Goal: Information Seeking & Learning: Learn about a topic

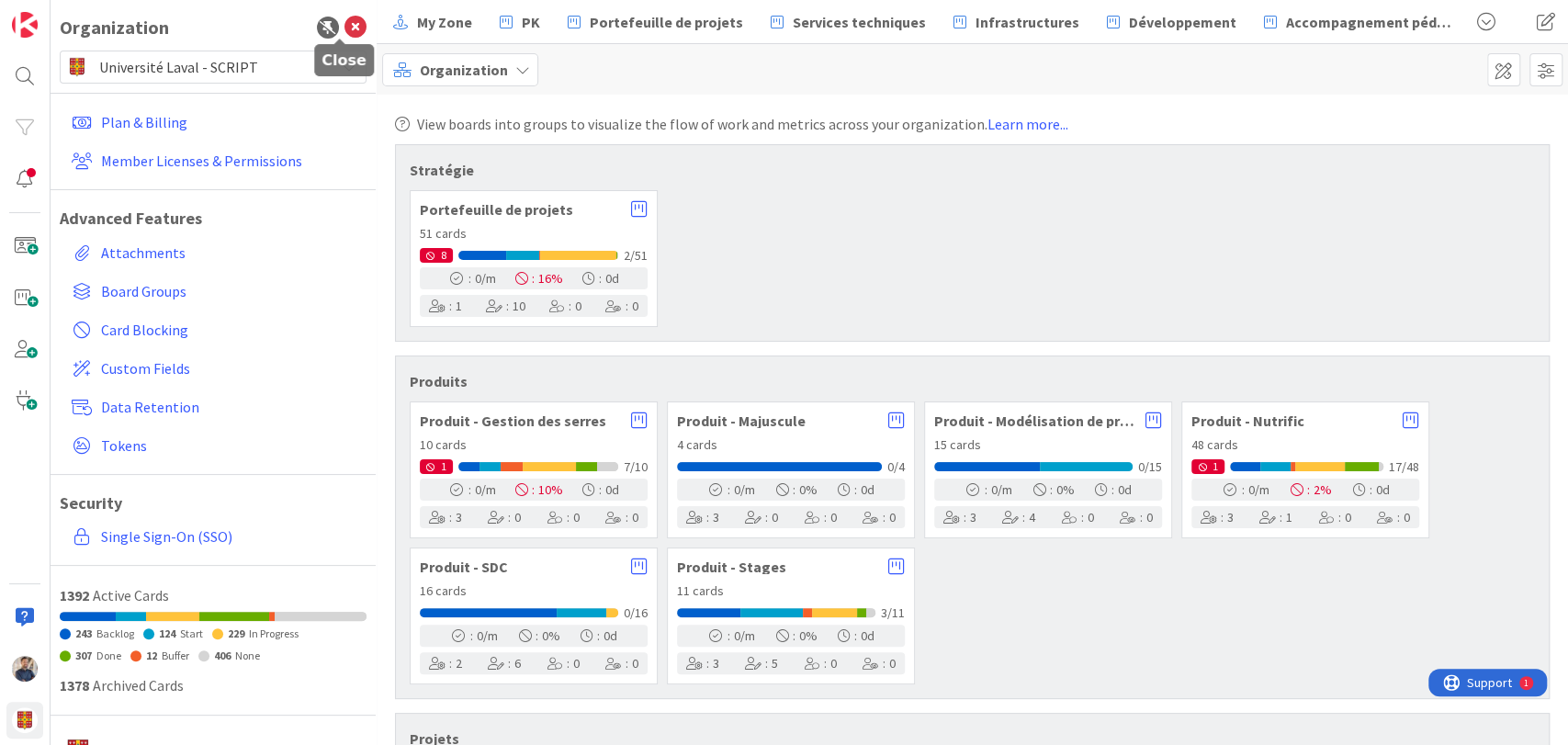
click at [345, 28] on icon at bounding box center [356, 27] width 22 height 22
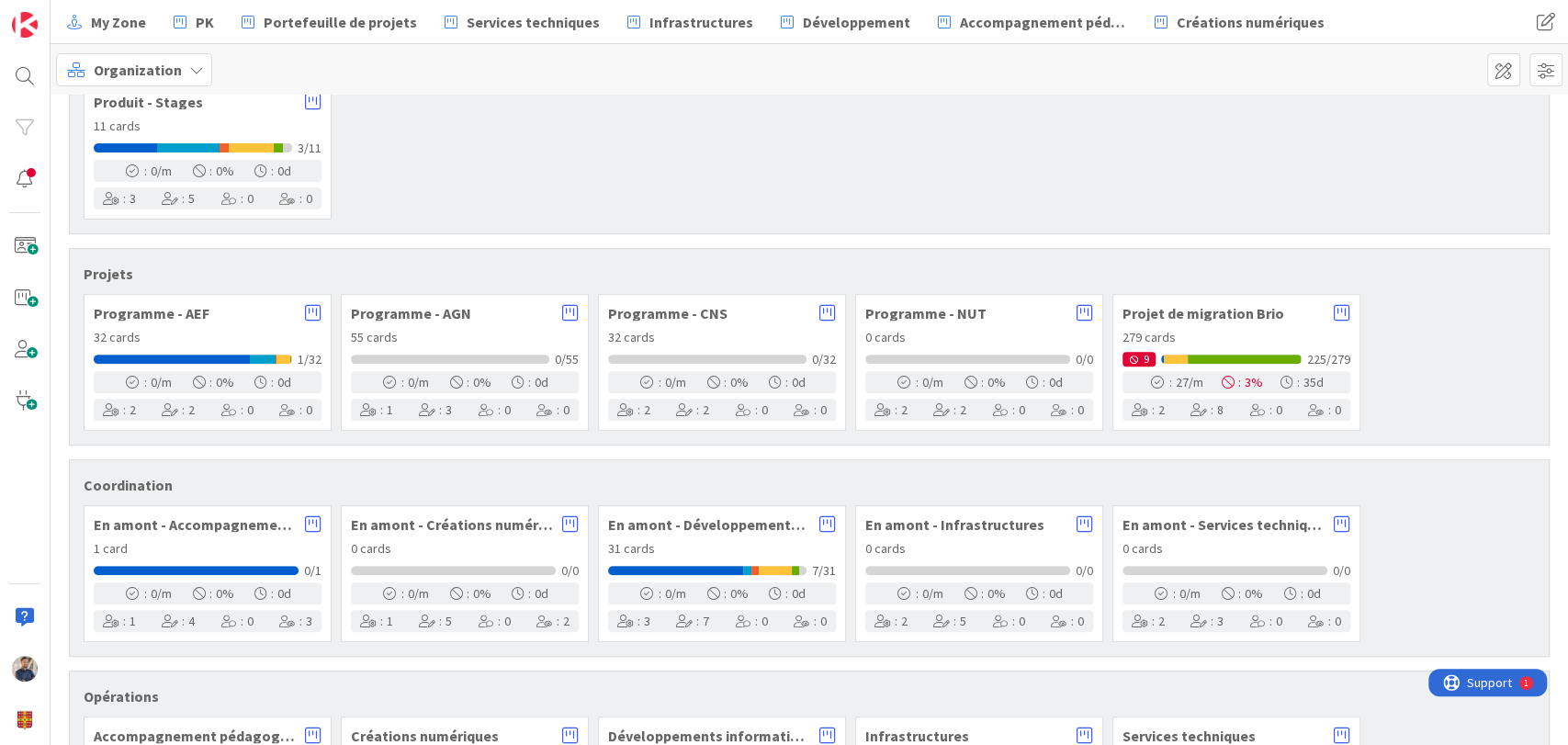
scroll to position [476, 0]
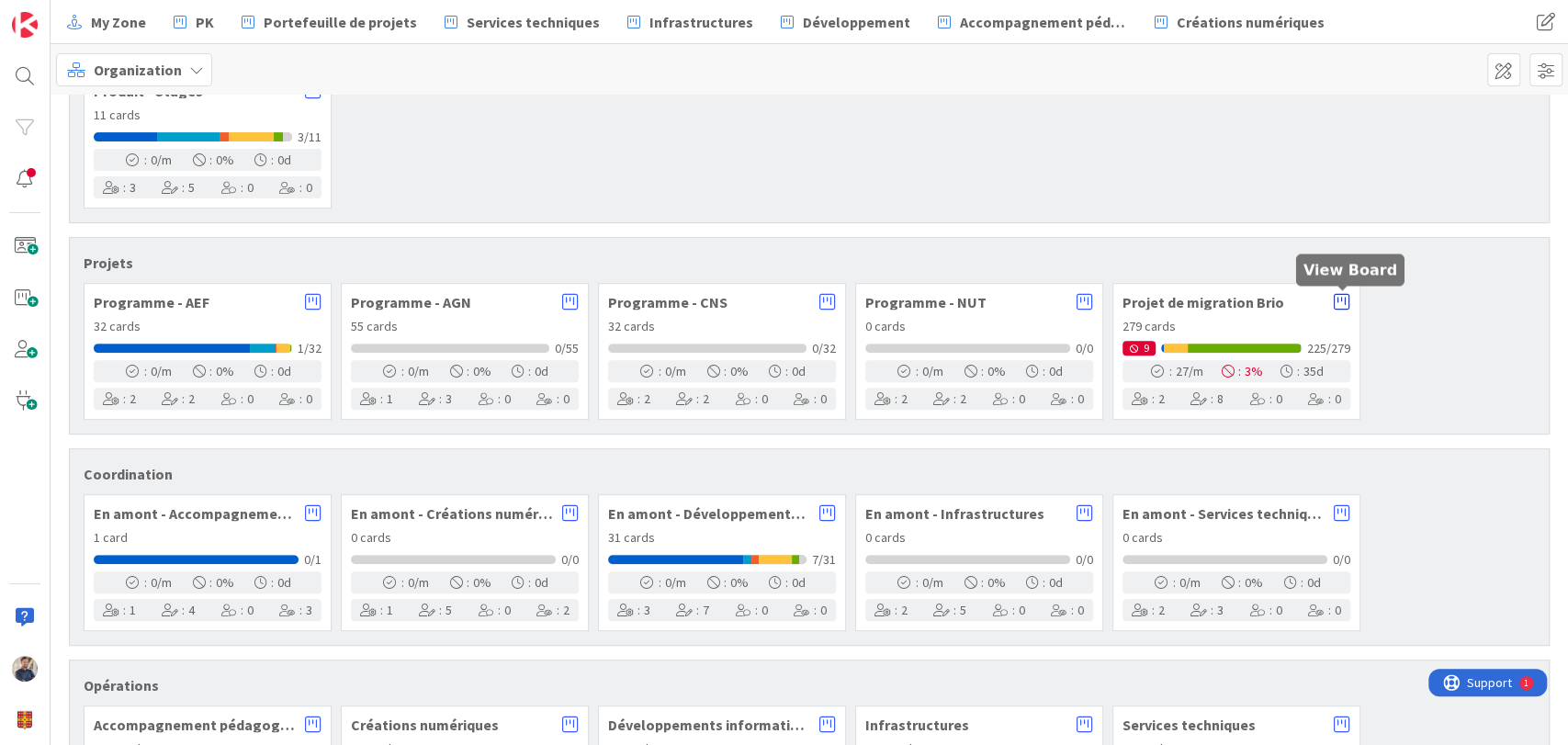
click at [1346, 303] on icon at bounding box center [1342, 302] width 17 height 18
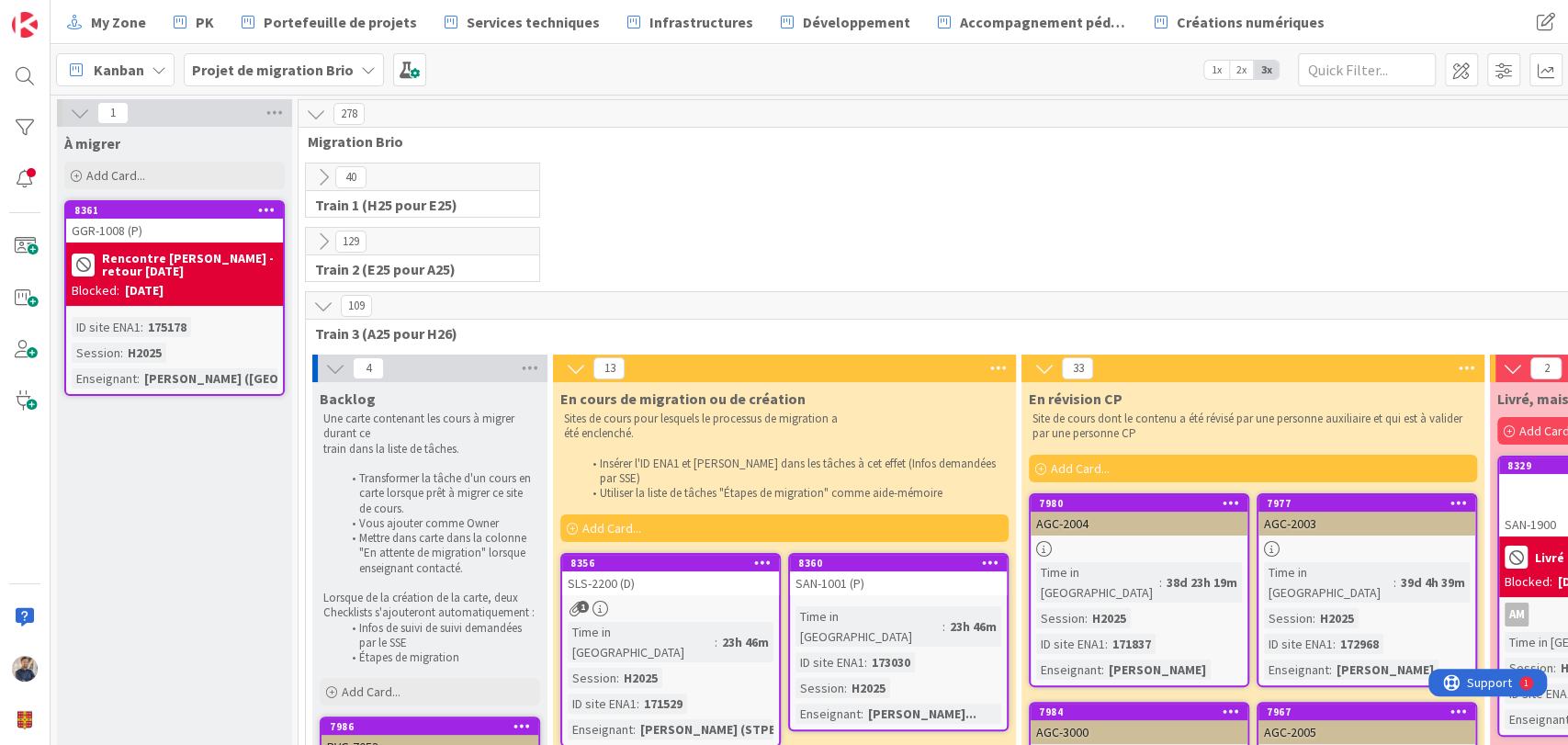
click at [304, 65] on b "Projet de migration Brio" at bounding box center [273, 69] width 161 height 18
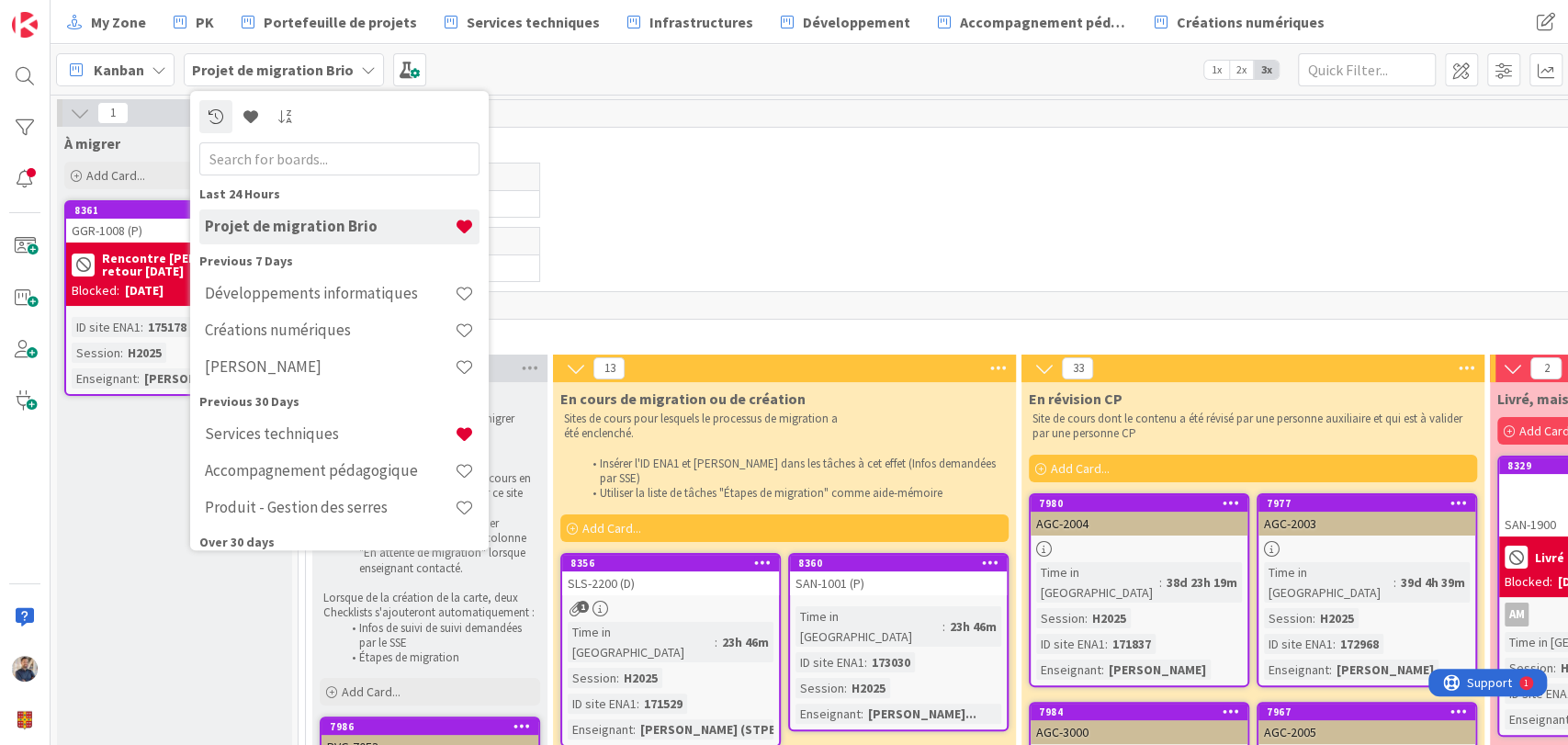
click at [124, 77] on span "Kanban" at bounding box center [119, 70] width 51 height 22
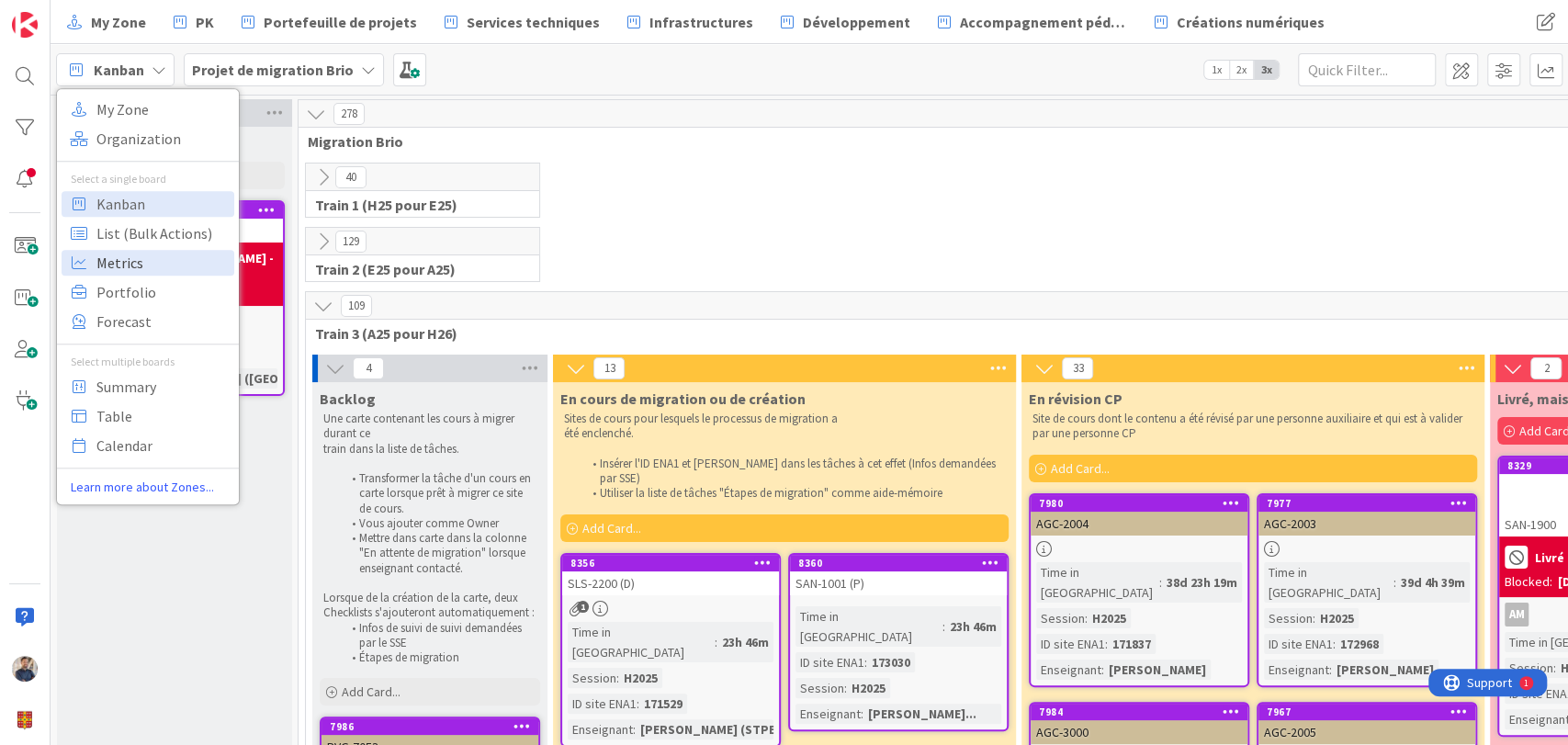
click at [160, 262] on span "Metrics" at bounding box center [162, 262] width 132 height 27
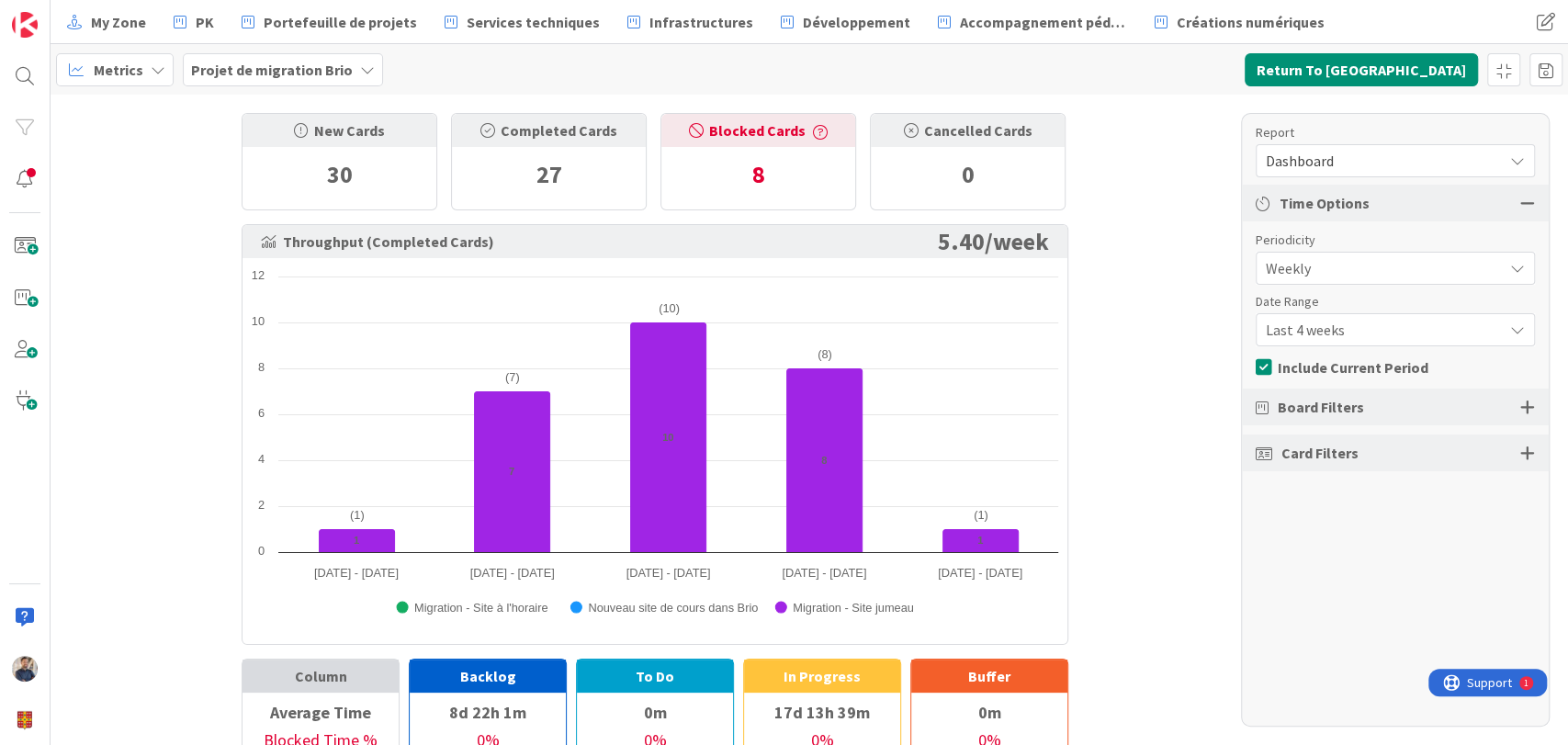
click at [1309, 156] on span "Dashboard" at bounding box center [1380, 160] width 228 height 25
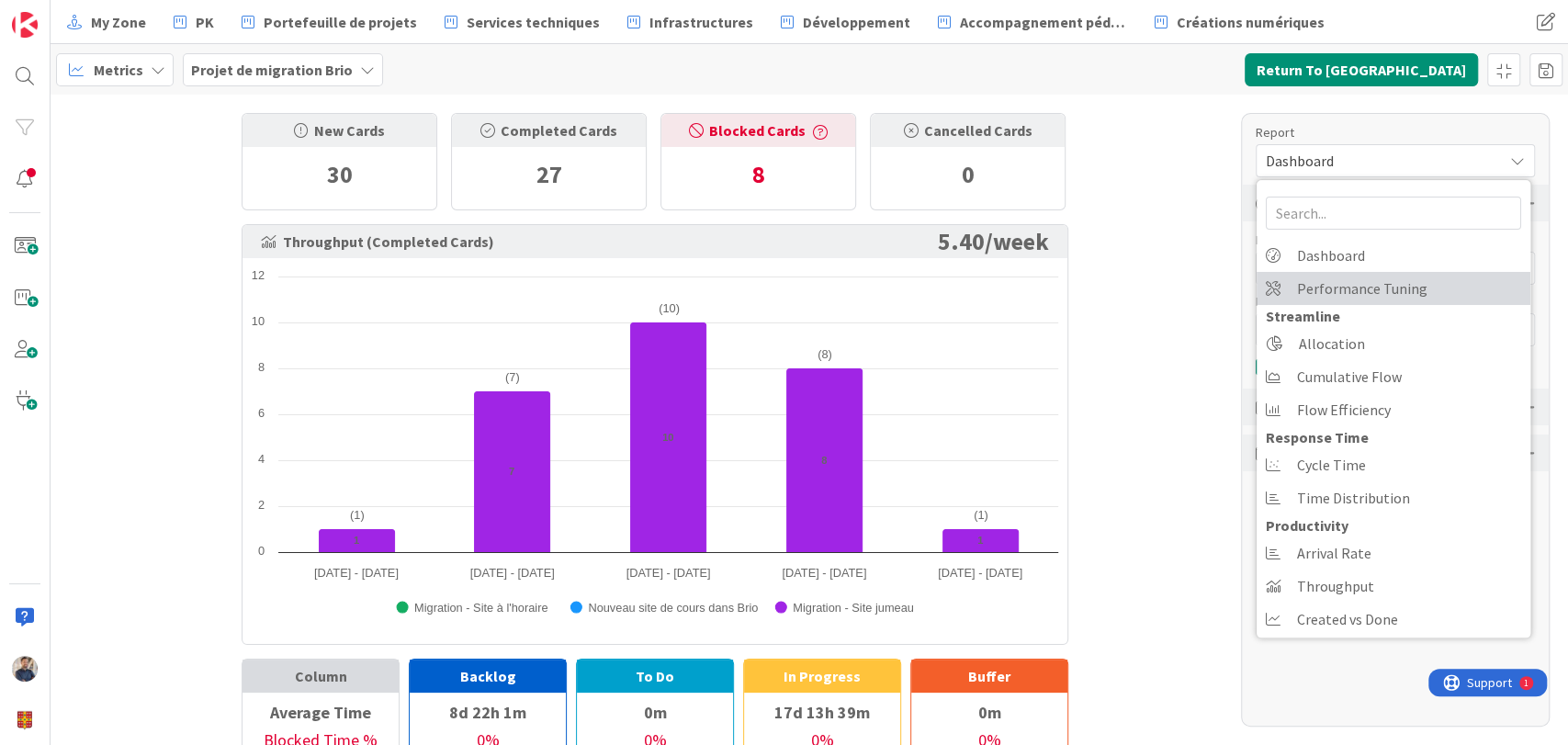
click at [1314, 282] on span "Performance Tuning" at bounding box center [1362, 288] width 130 height 27
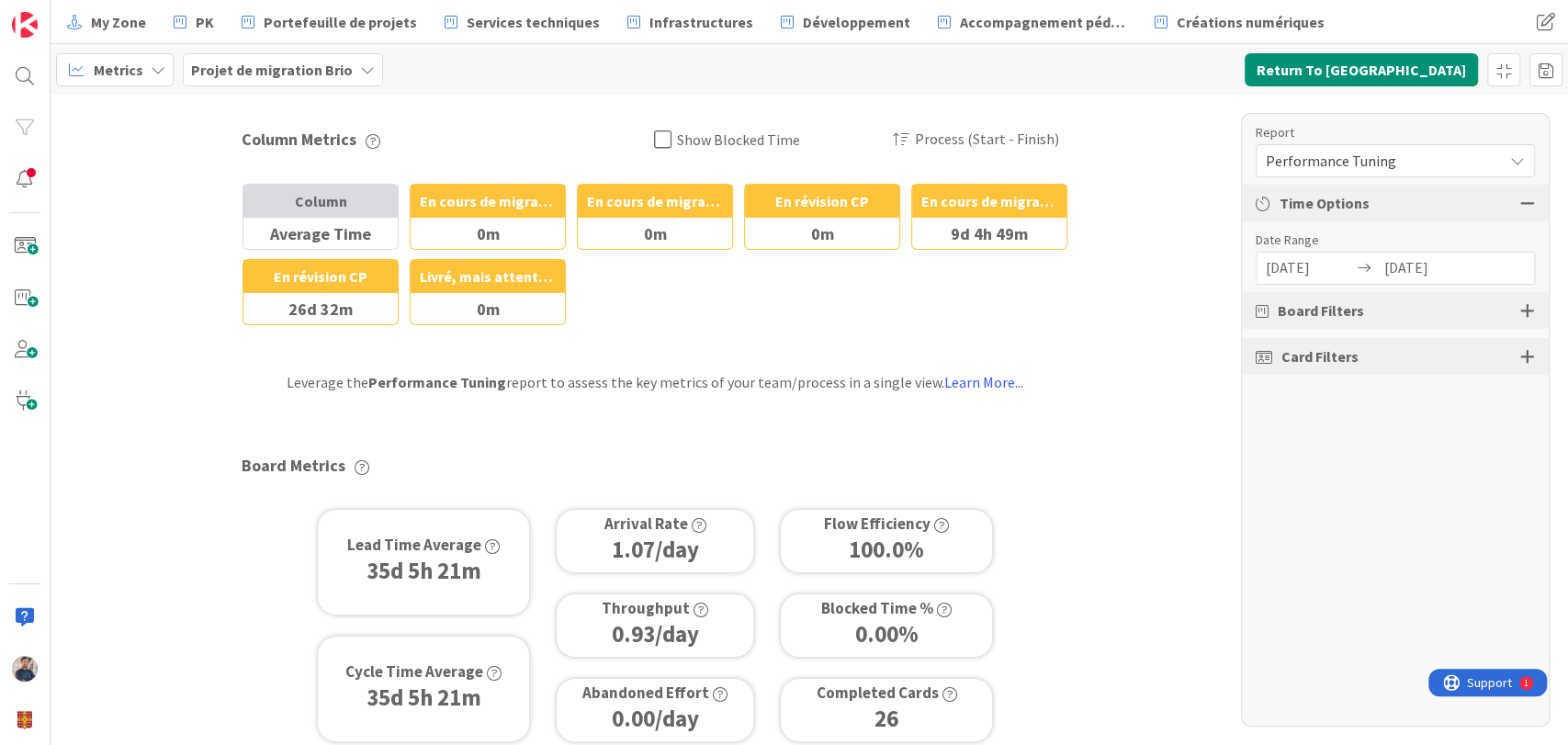
click at [1361, 161] on span "Performance Tuning" at bounding box center [1380, 160] width 228 height 25
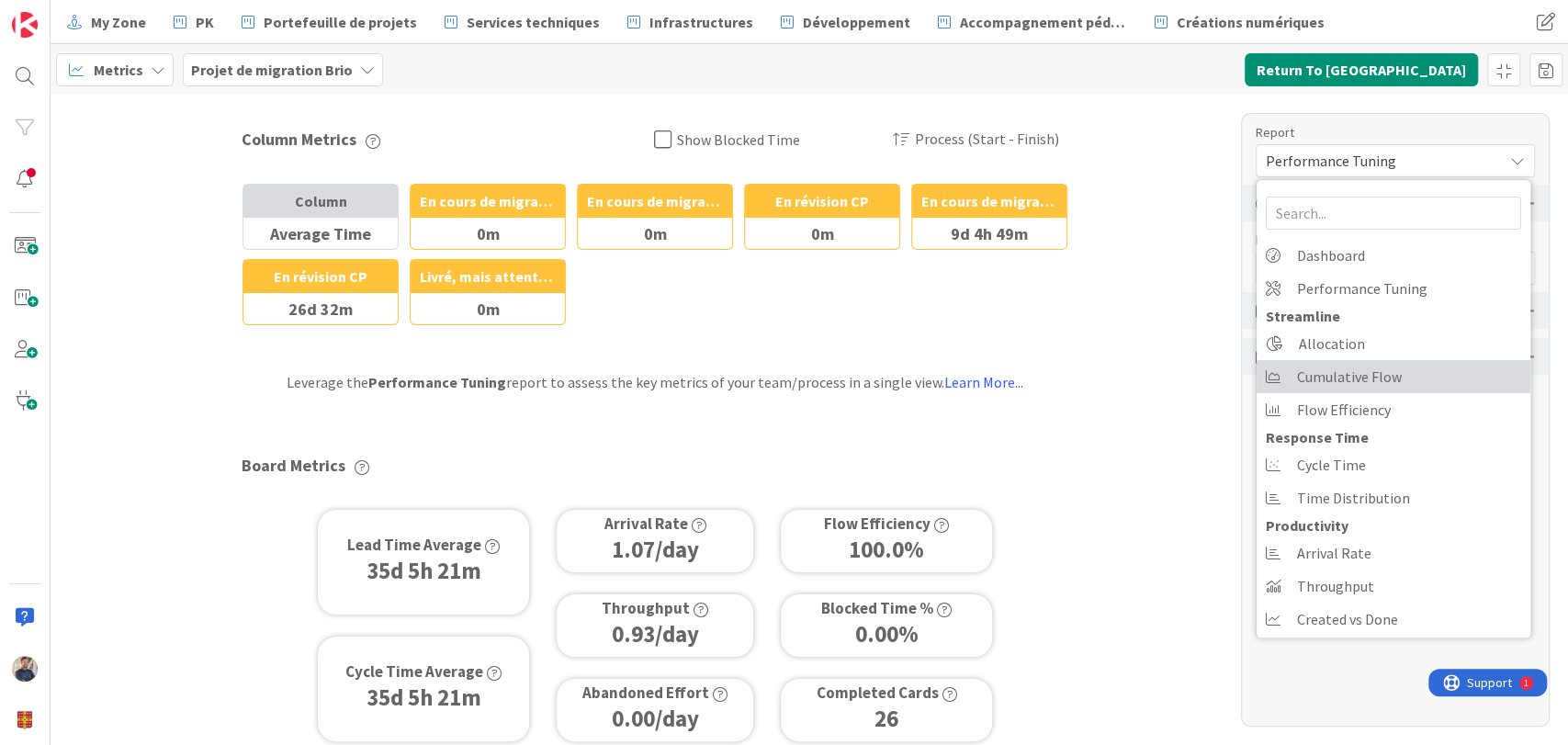
click at [1358, 382] on span "Cumulative Flow" at bounding box center [1349, 377] width 105 height 27
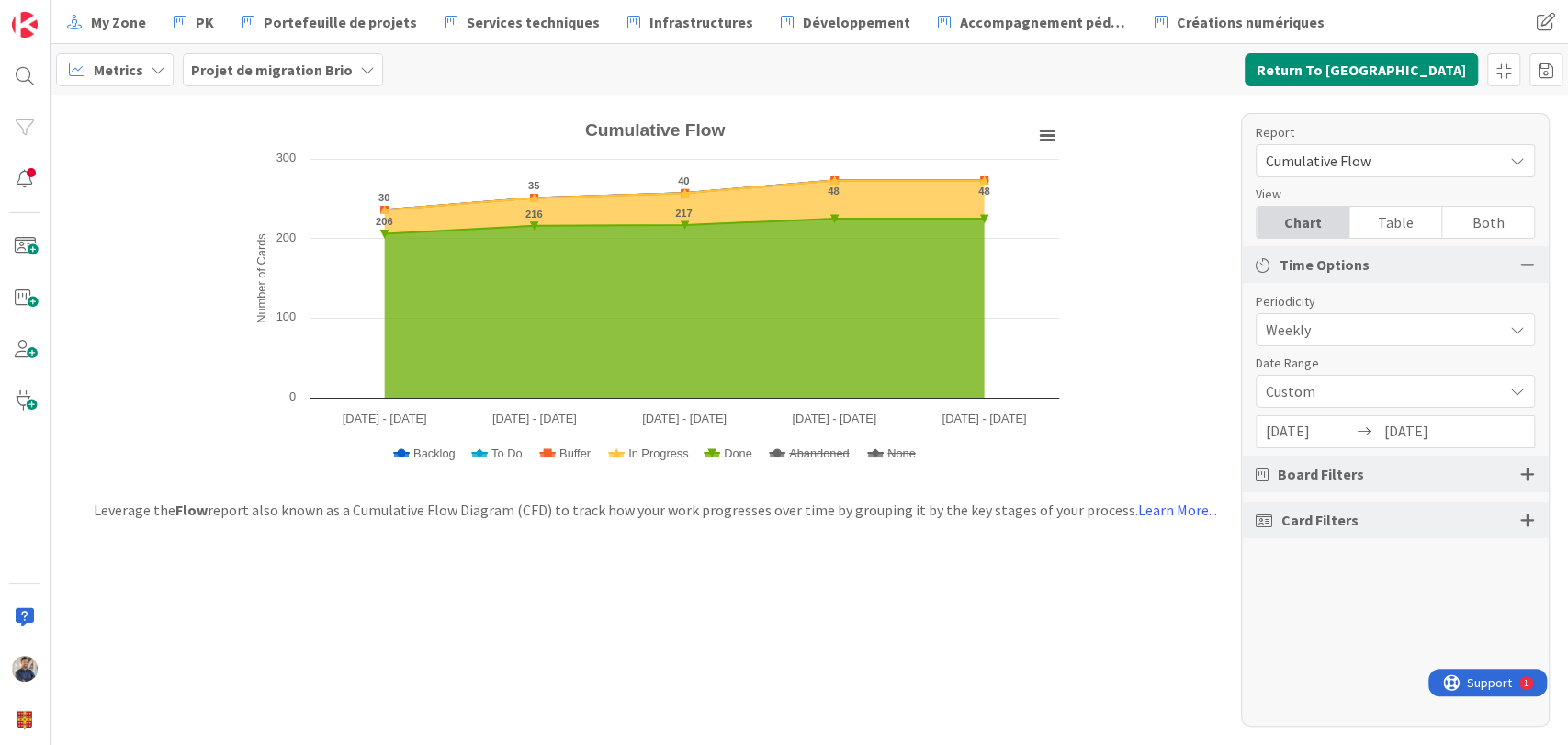
click at [1362, 386] on span "Custom" at bounding box center [1380, 391] width 228 height 25
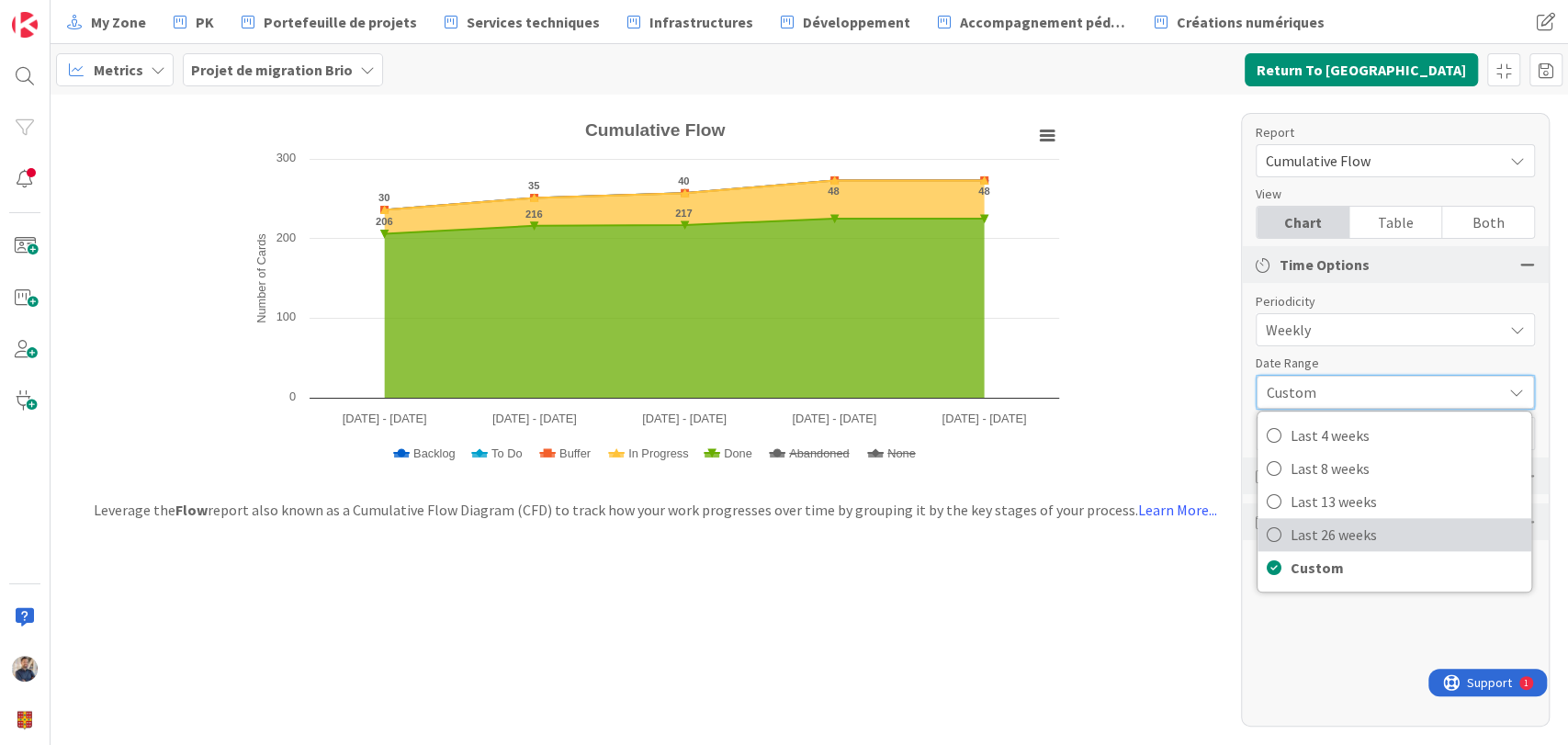
click at [1343, 525] on span "Last 26 weeks" at bounding box center [1407, 534] width 231 height 27
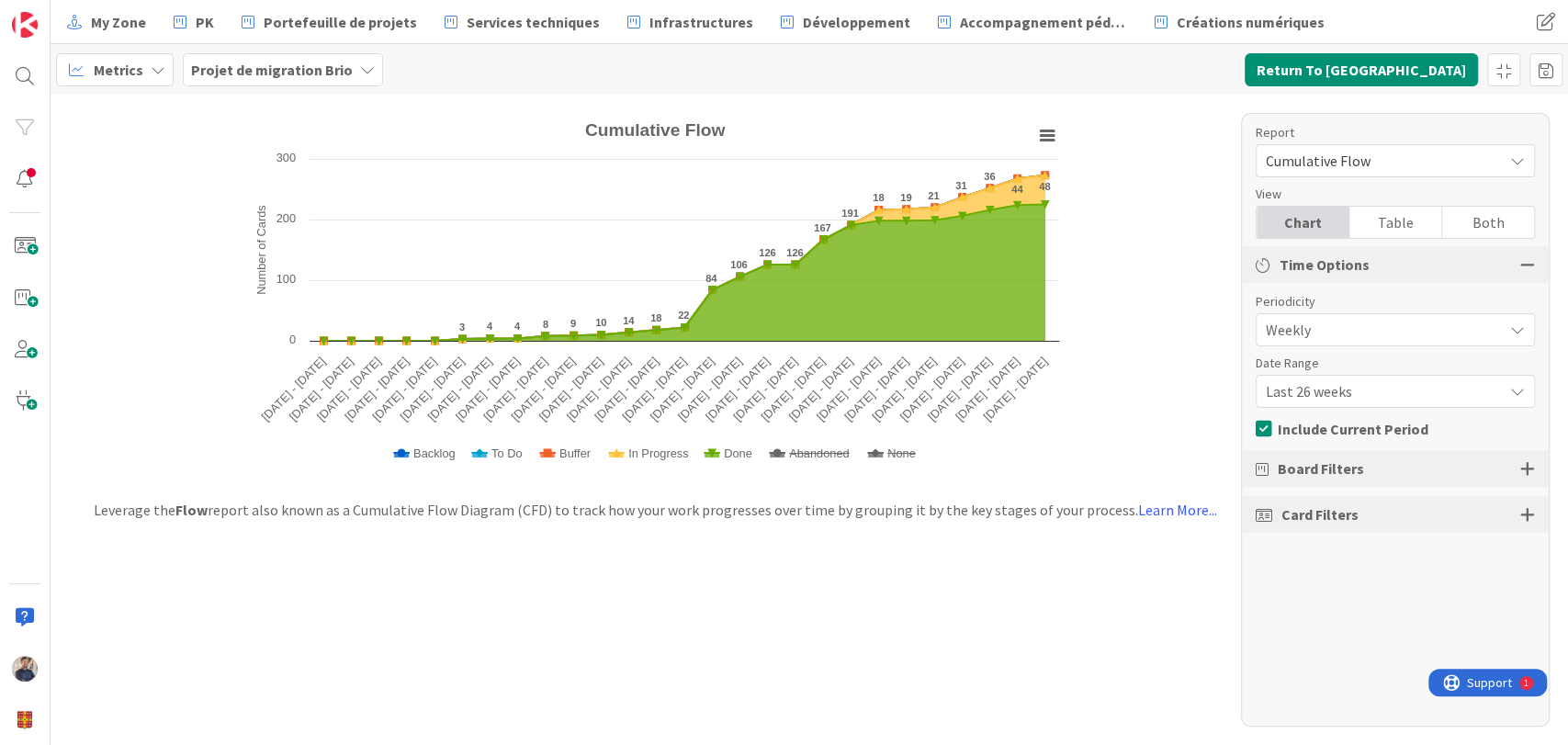
click at [1333, 380] on span "Last 26 weeks" at bounding box center [1380, 391] width 228 height 25
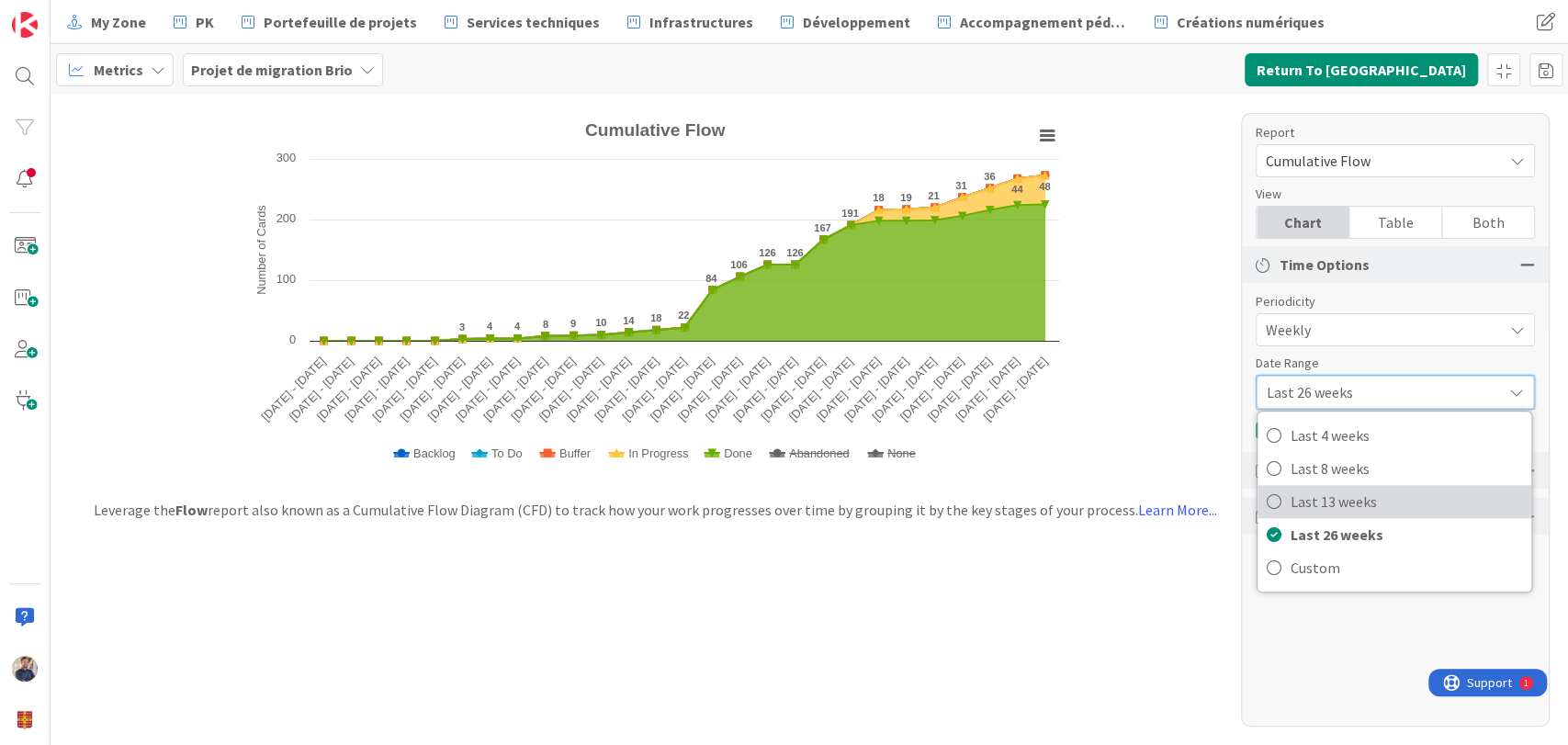
click at [1341, 492] on span "Last 13 weeks" at bounding box center [1407, 501] width 231 height 27
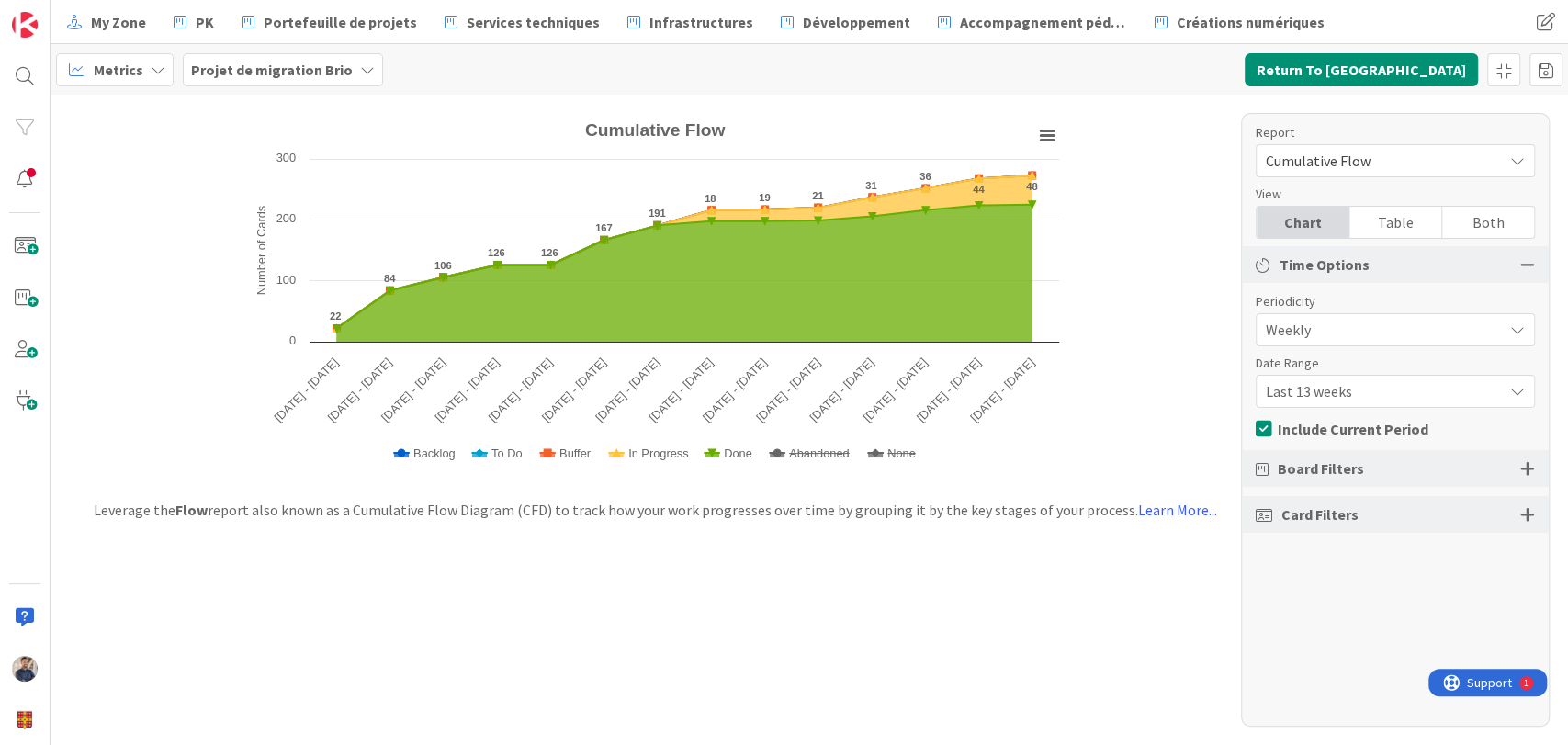
click at [144, 72] on div "Metrics" at bounding box center [115, 70] width 118 height 33
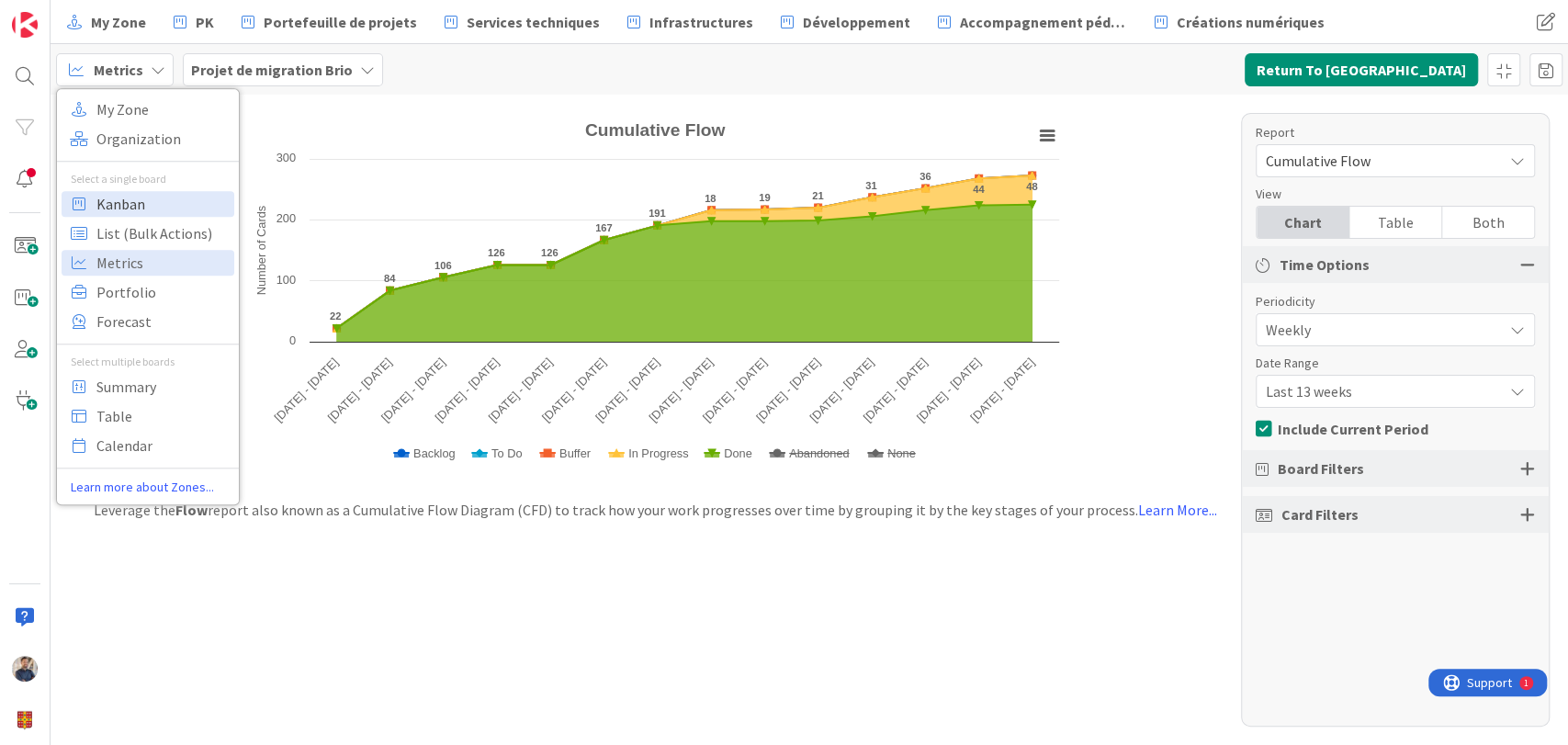
click at [159, 194] on span "Kanban" at bounding box center [162, 204] width 132 height 27
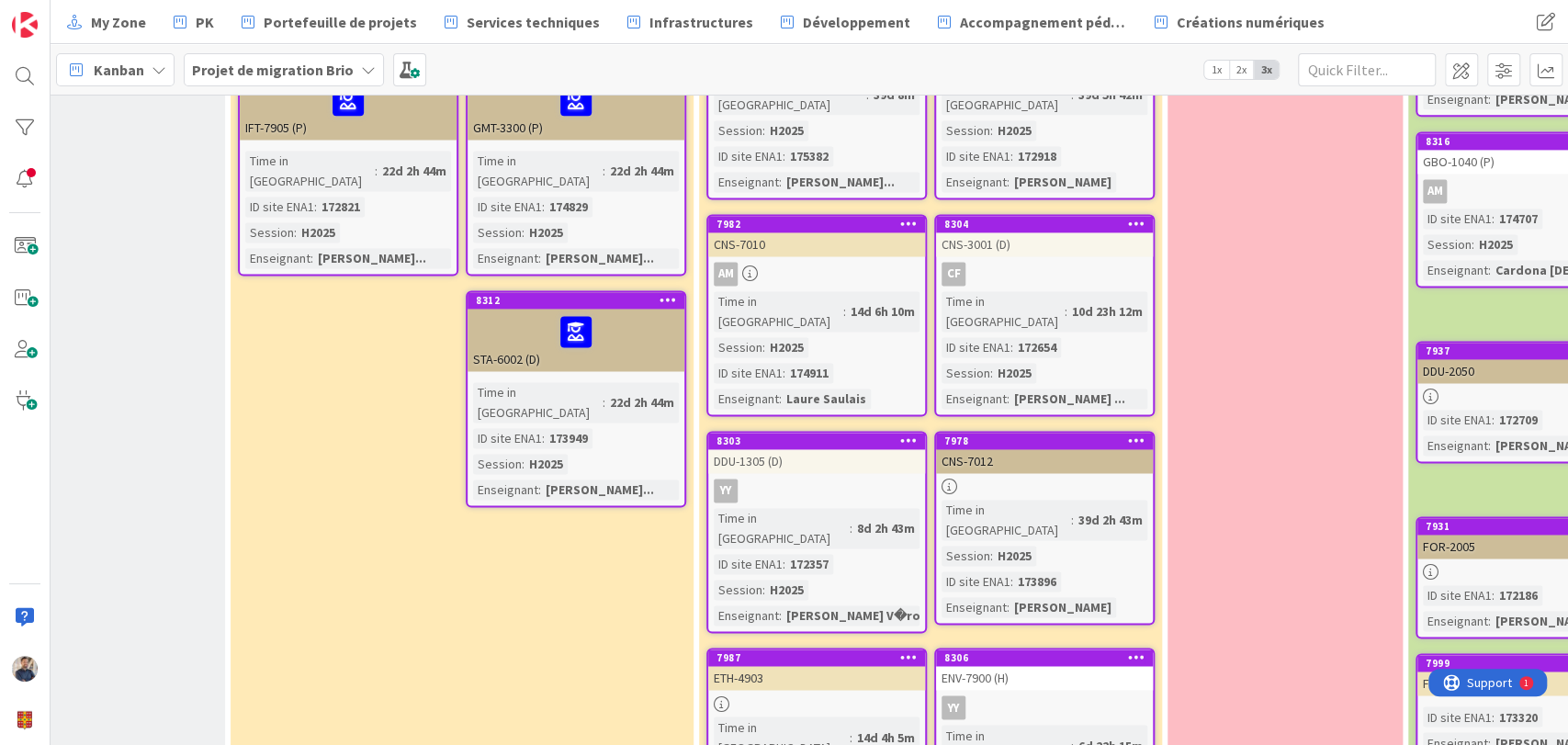
scroll to position [2321, 323]
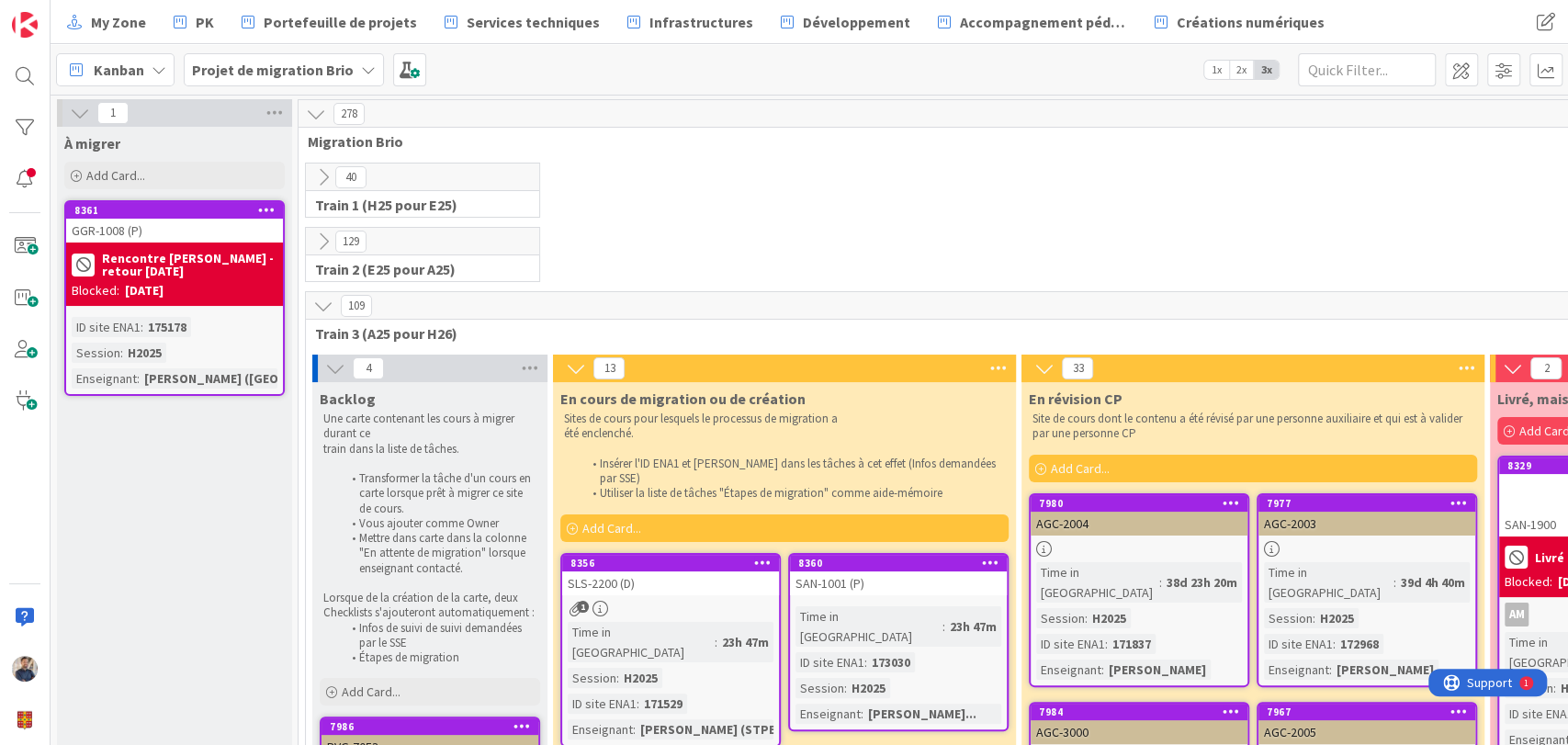
scroll to position [0, 0]
click at [137, 66] on span "Kanban" at bounding box center [119, 70] width 51 height 22
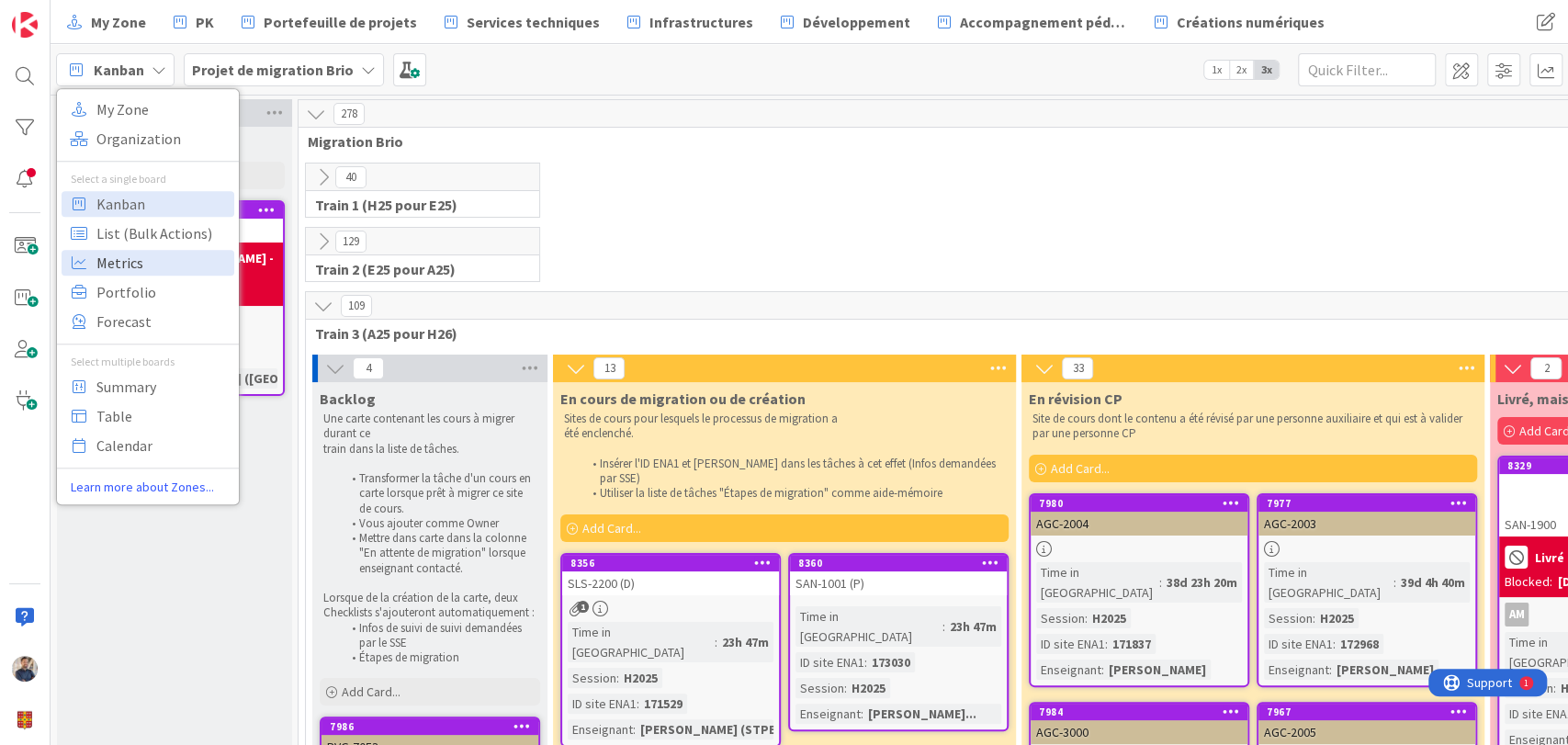
click at [157, 254] on span "Metrics" at bounding box center [162, 262] width 132 height 27
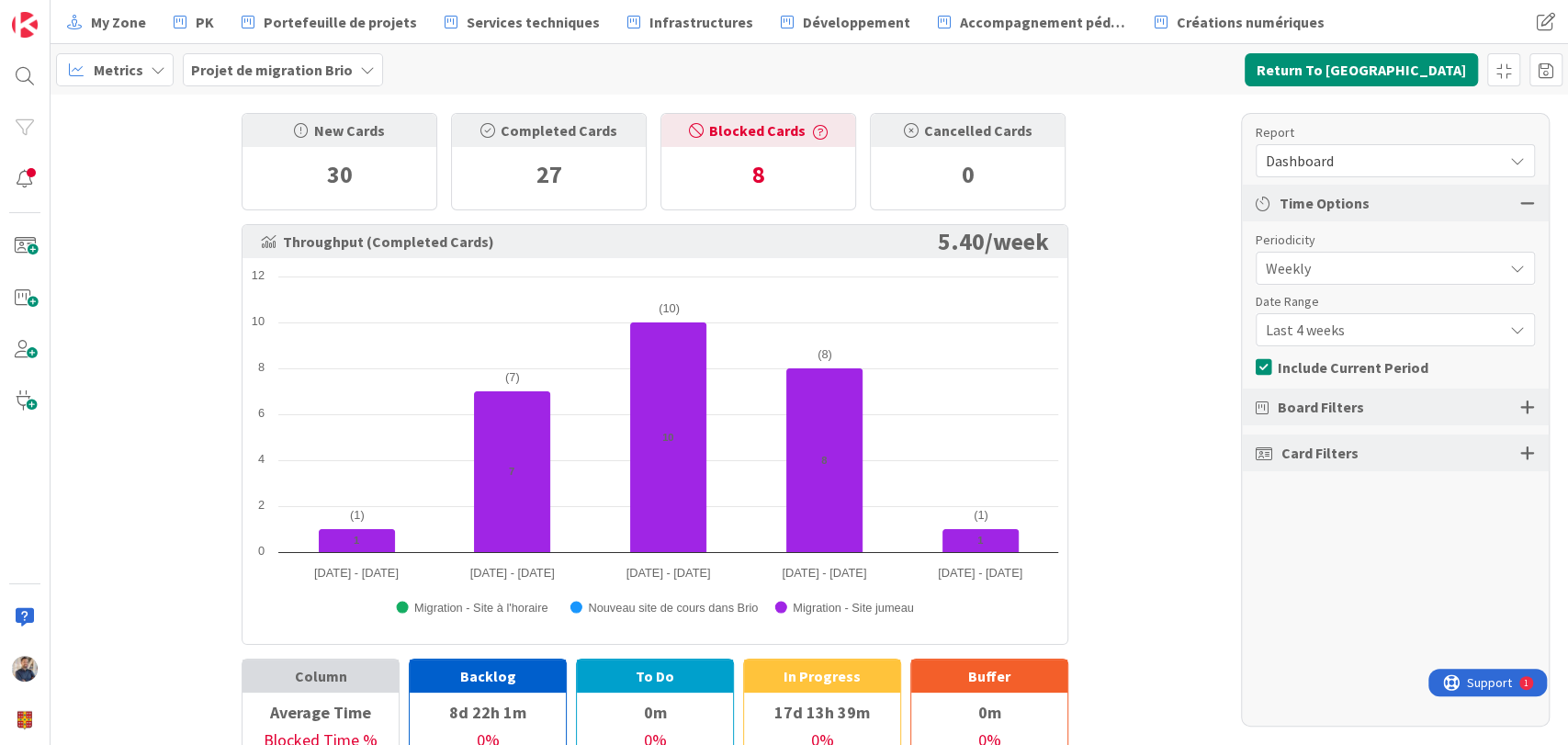
click at [1315, 162] on span "Dashboard" at bounding box center [1380, 160] width 228 height 25
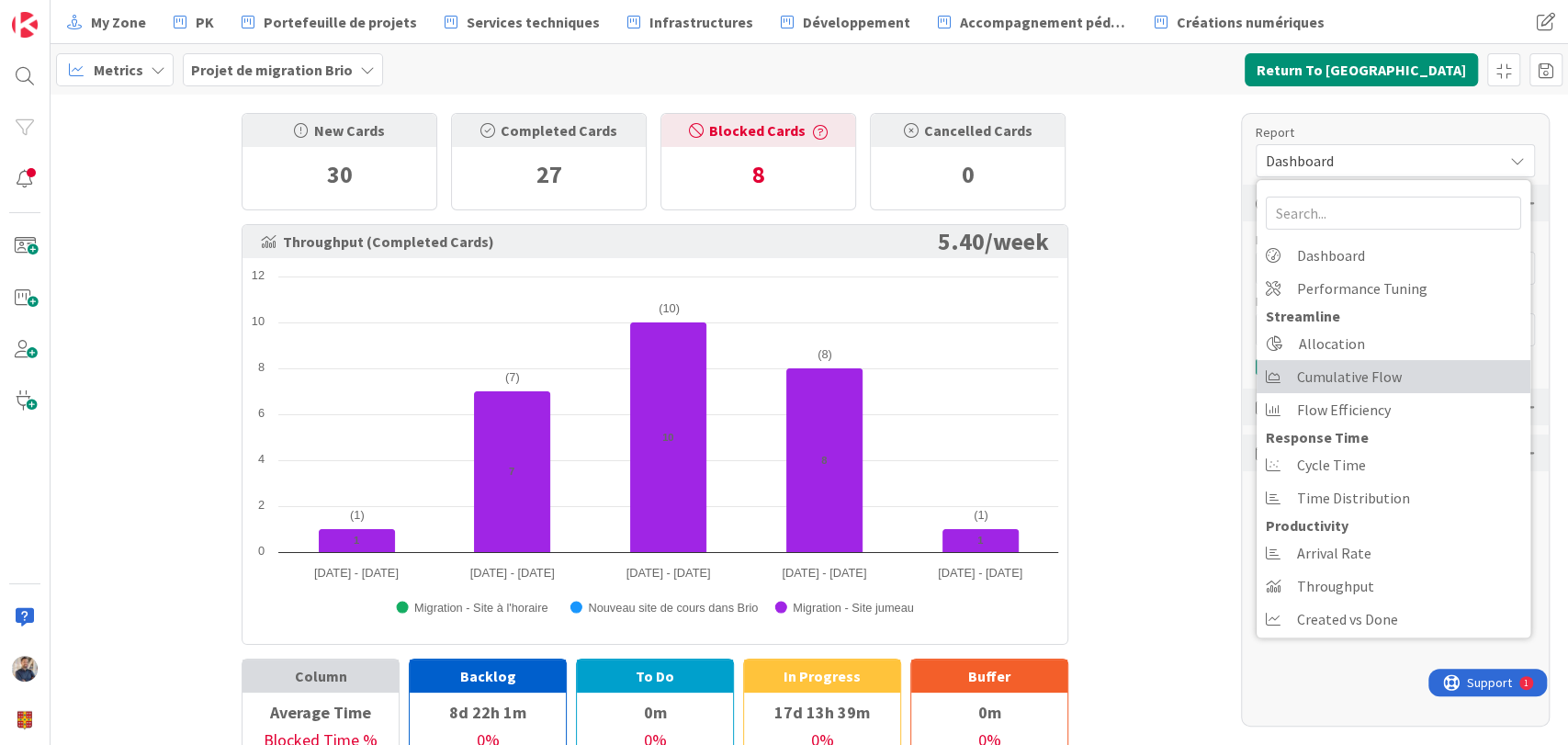
click at [1367, 379] on span "Cumulative Flow" at bounding box center [1349, 377] width 105 height 27
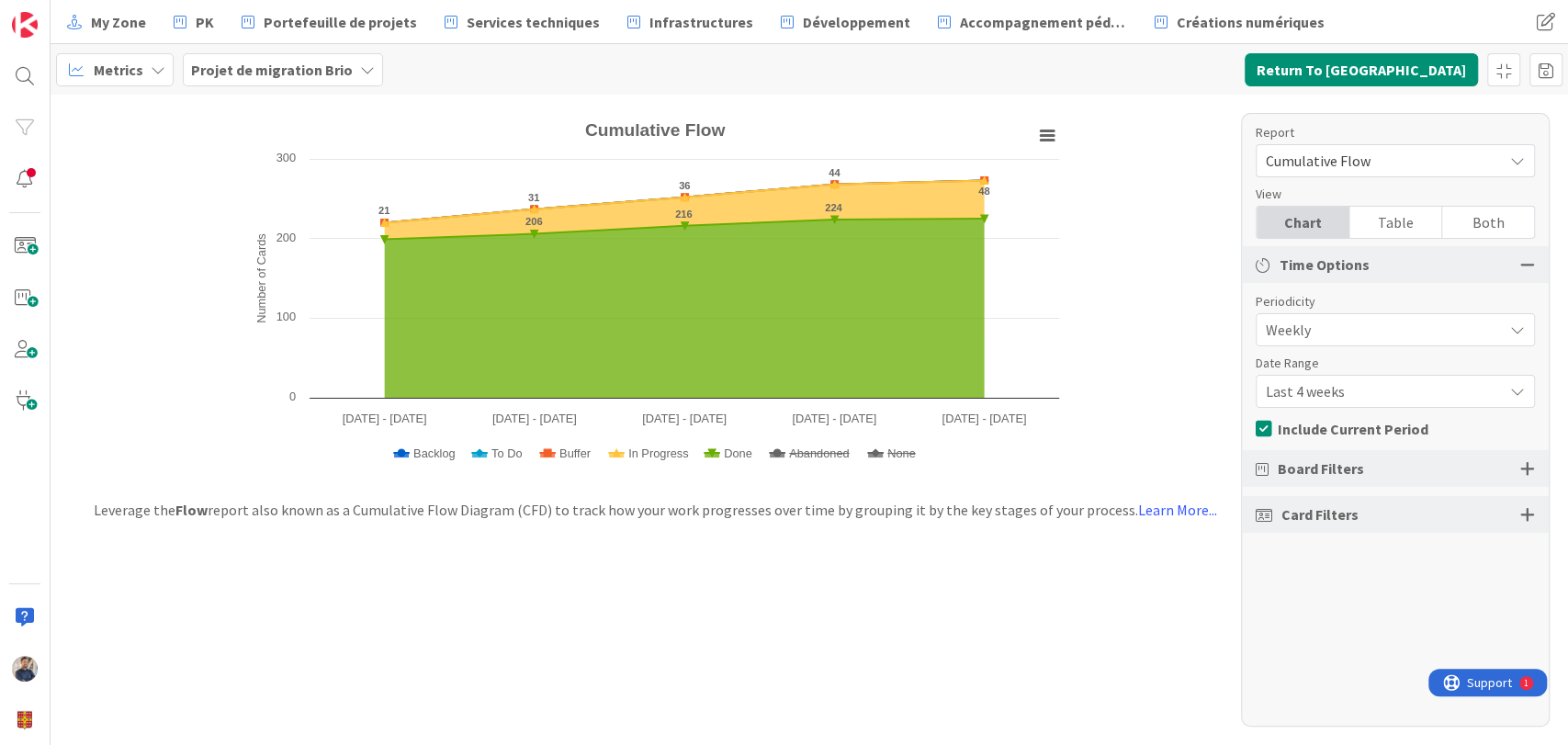
click at [1315, 384] on span "Last 4 weeks" at bounding box center [1380, 391] width 228 height 25
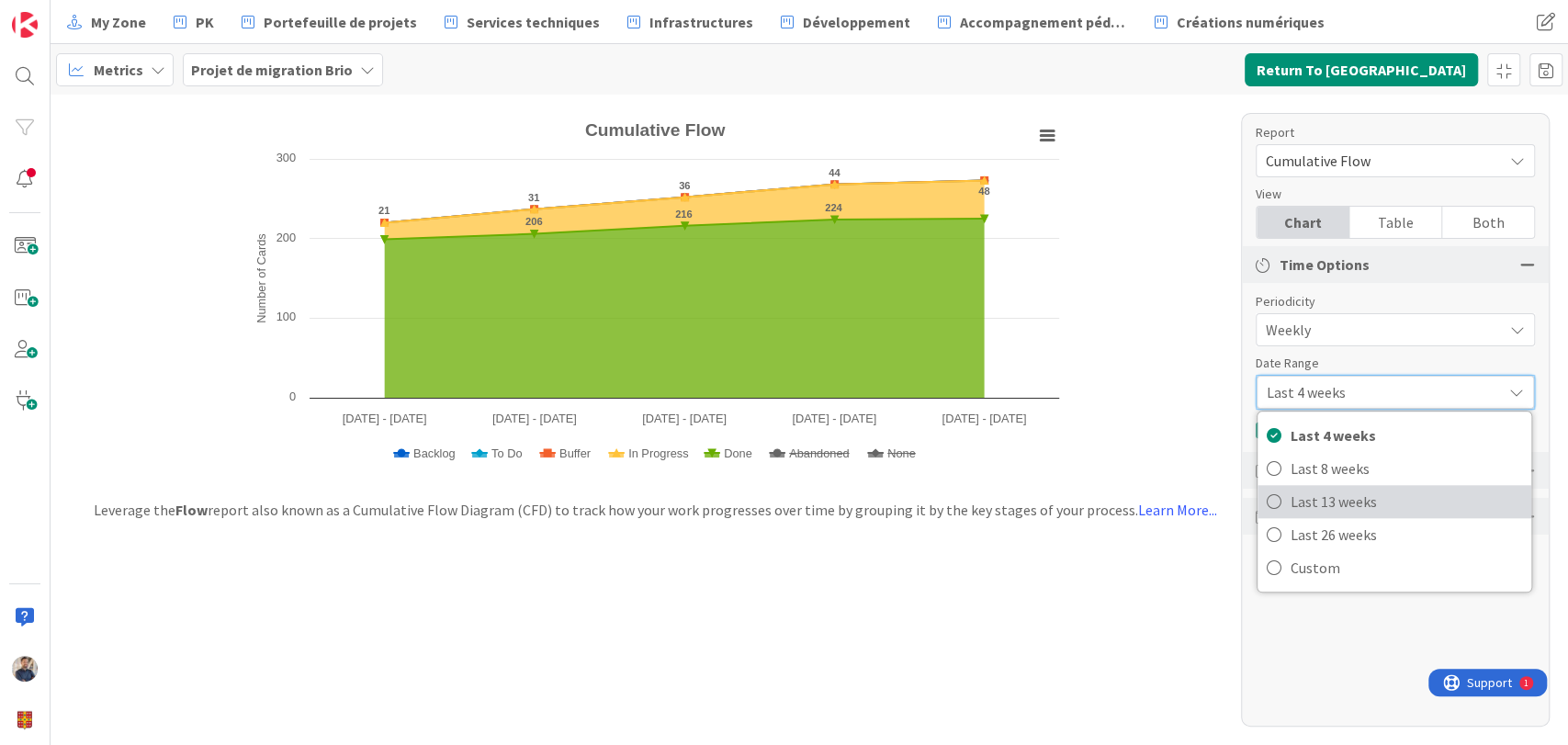
click at [1331, 500] on span "Last 13 weeks" at bounding box center [1407, 501] width 231 height 27
